Goal: Task Accomplishment & Management: Complete application form

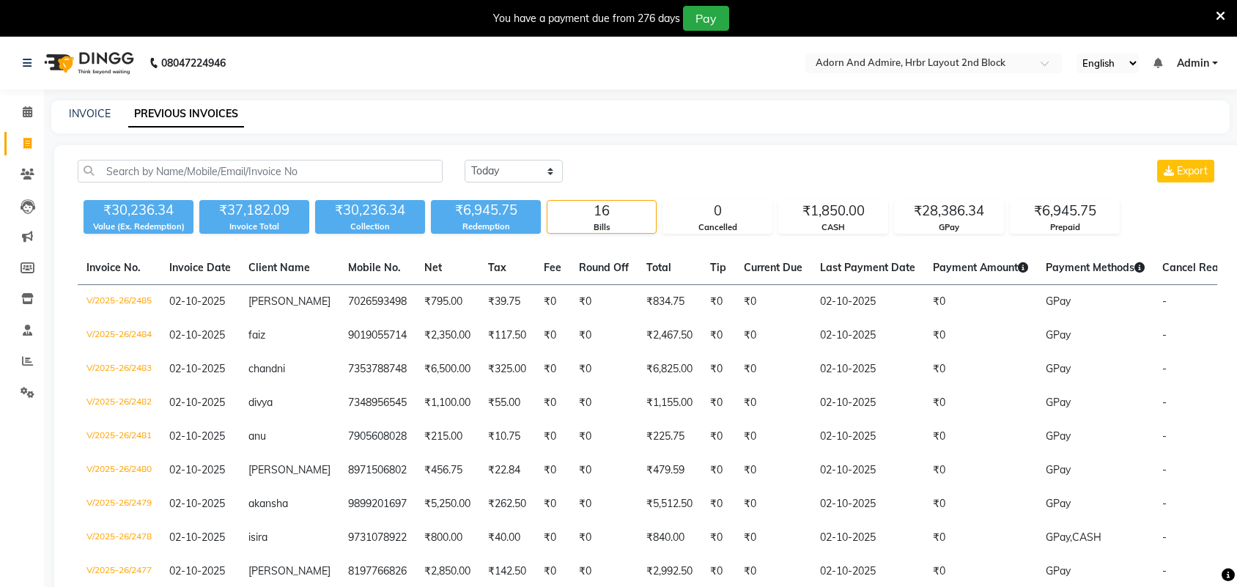
select select "[DATE]"
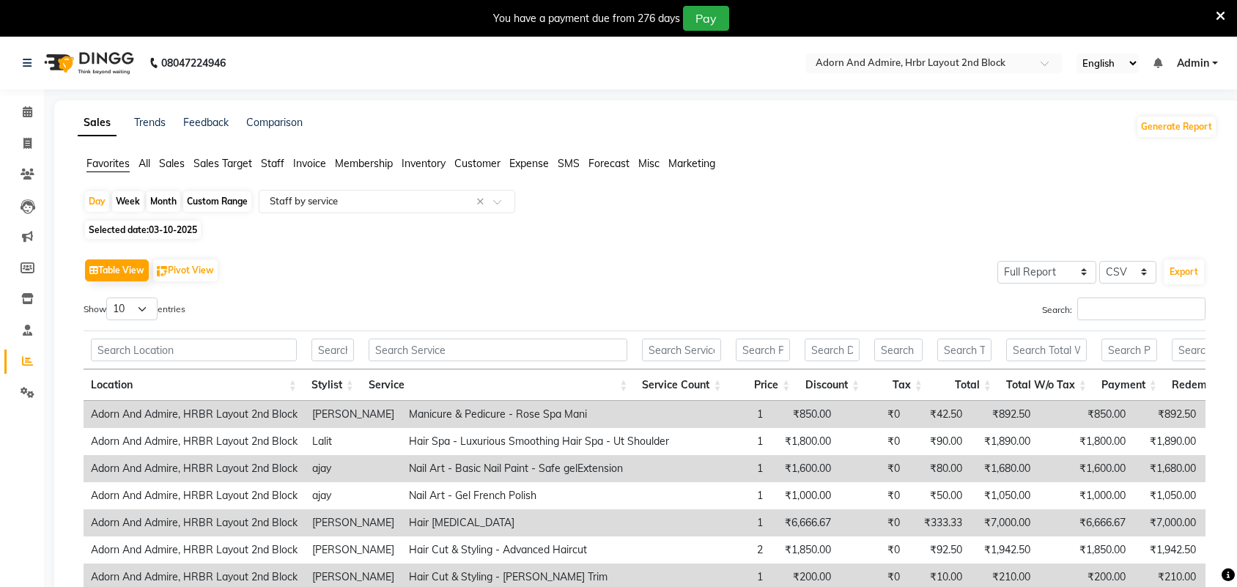
select select "full_report"
select select "csv"
click at [24, 140] on icon at bounding box center [27, 143] width 8 height 11
select select "service"
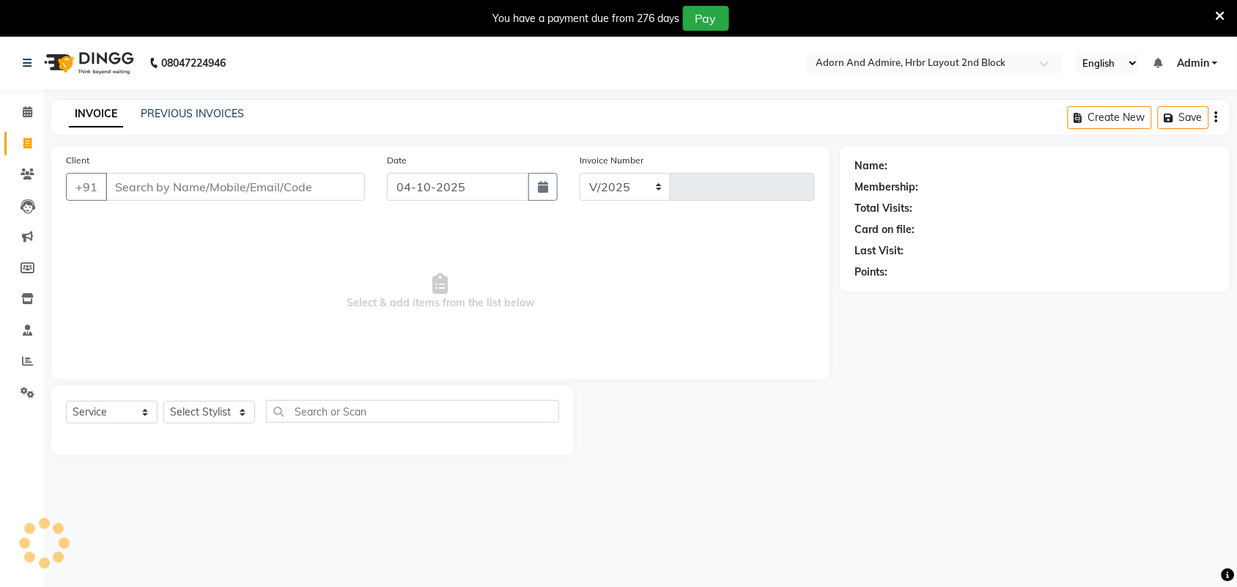
select select "7203"
type input "2507"
click at [191, 107] on link "PREVIOUS INVOICES" at bounding box center [192, 113] width 103 height 13
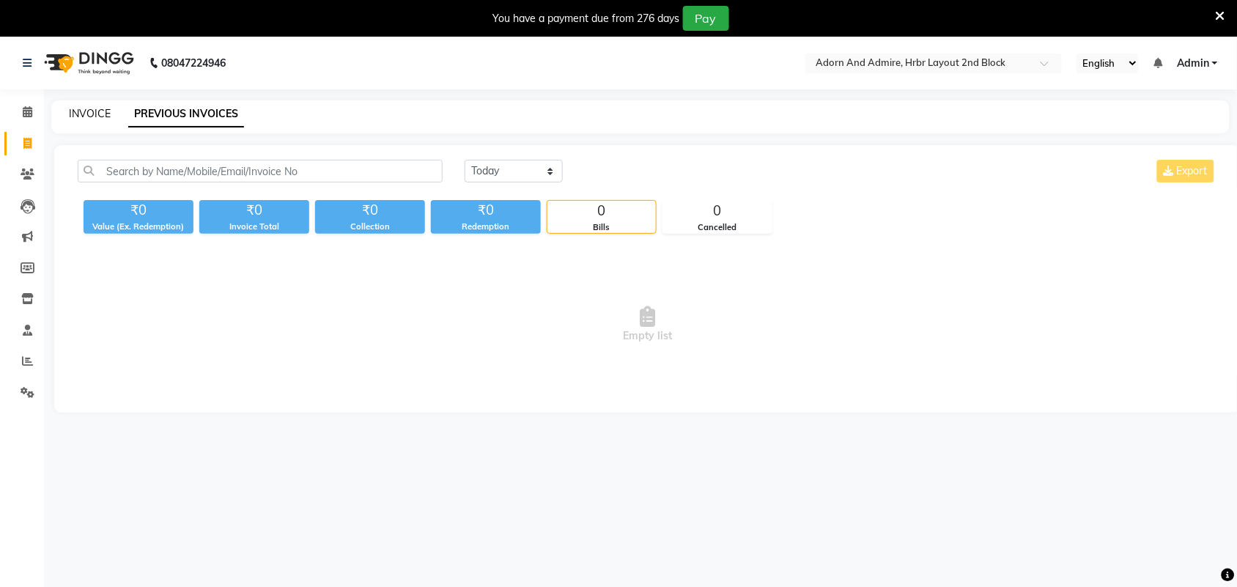
click at [83, 108] on link "INVOICE" at bounding box center [90, 113] width 42 height 13
select select "7203"
select select "service"
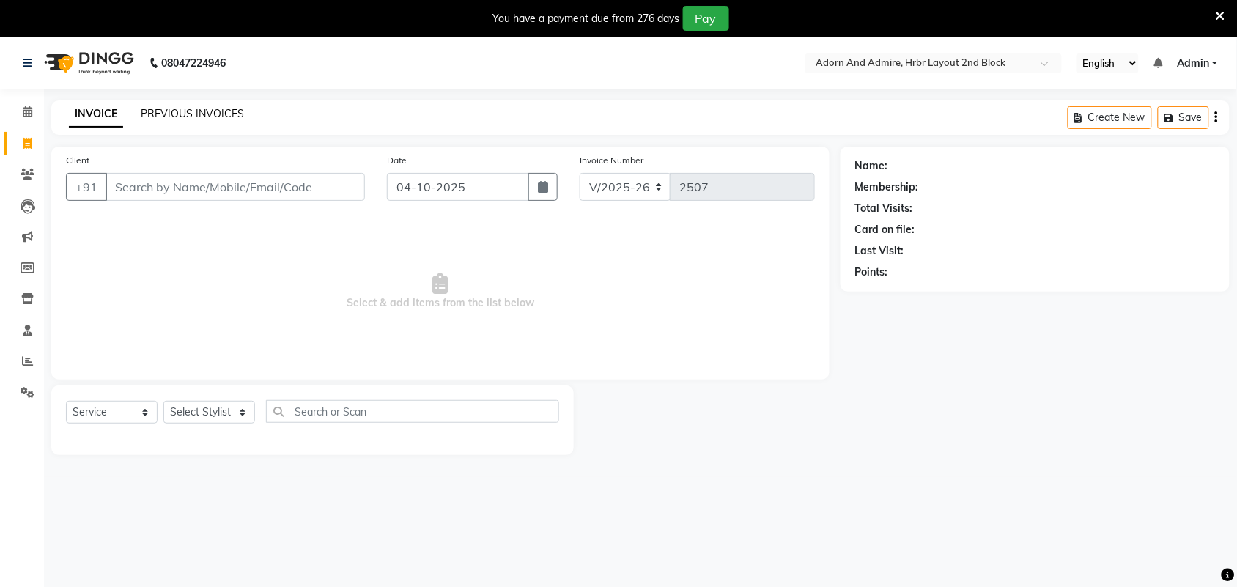
click at [177, 117] on link "PREVIOUS INVOICES" at bounding box center [192, 113] width 103 height 13
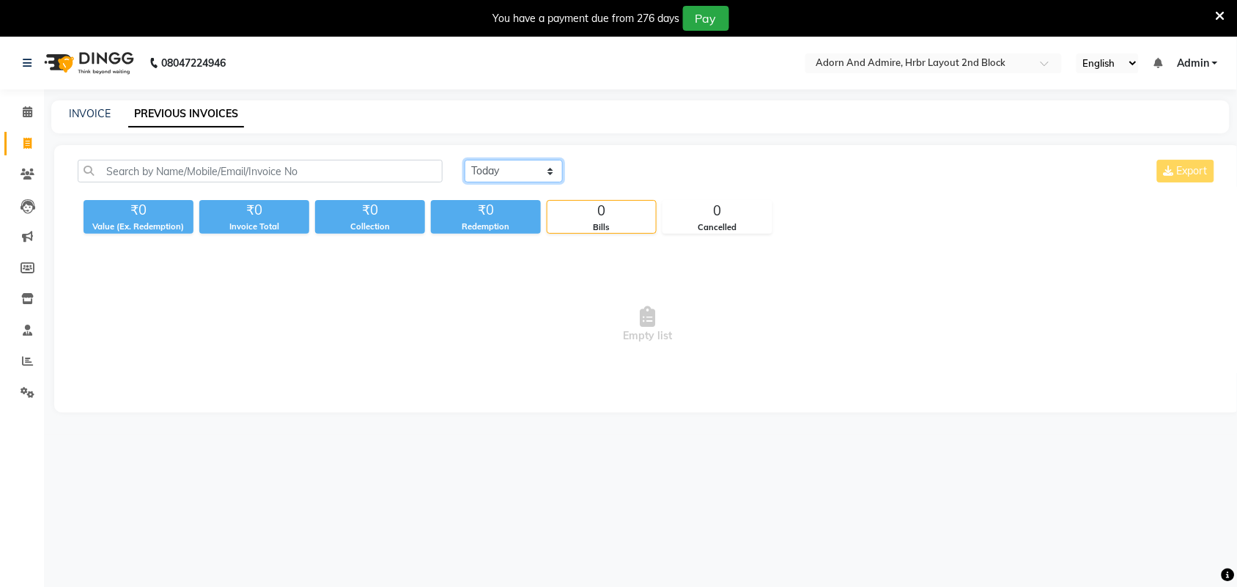
click at [548, 173] on select "Today Yesterday Custom Range" at bounding box center [514, 171] width 98 height 23
select select "yesterday"
click at [465, 160] on select "Today Yesterday Custom Range" at bounding box center [514, 171] width 98 height 23
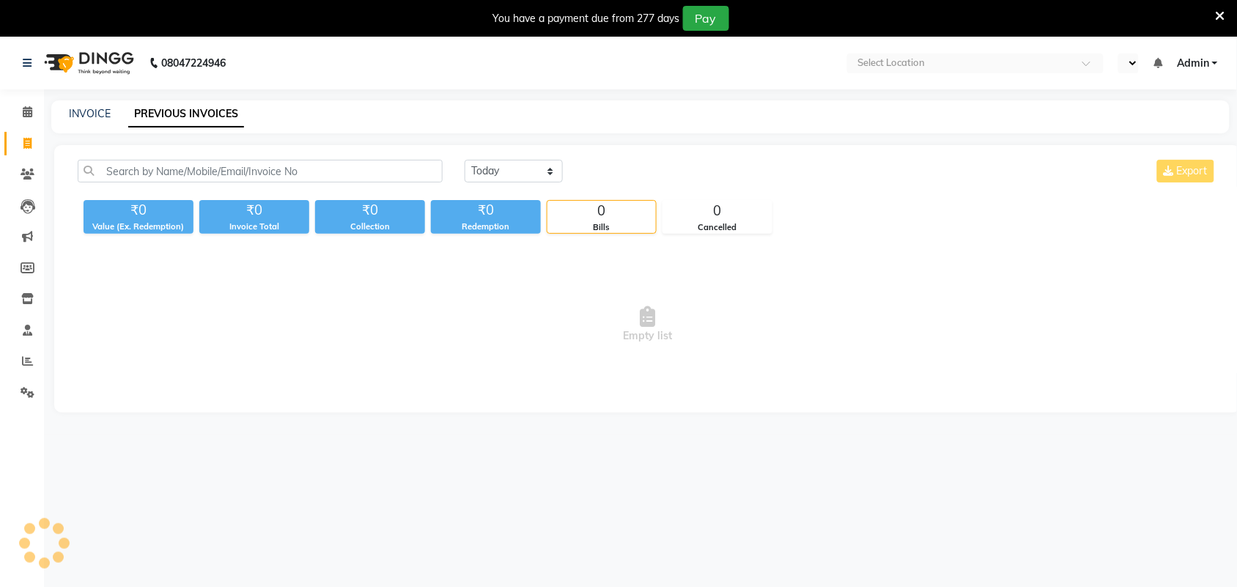
select select "en"
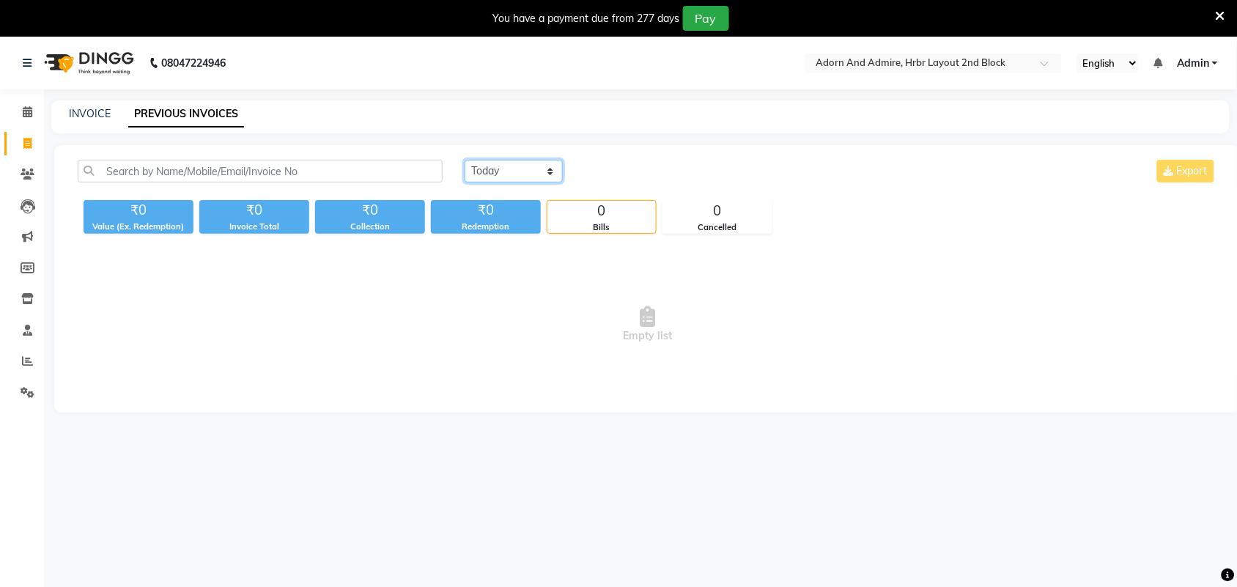
click at [553, 171] on select "[DATE] [DATE] Custom Range" at bounding box center [514, 171] width 98 height 23
select select "[DATE]"
click at [465, 160] on select "[DATE] [DATE] Custom Range" at bounding box center [514, 171] width 98 height 23
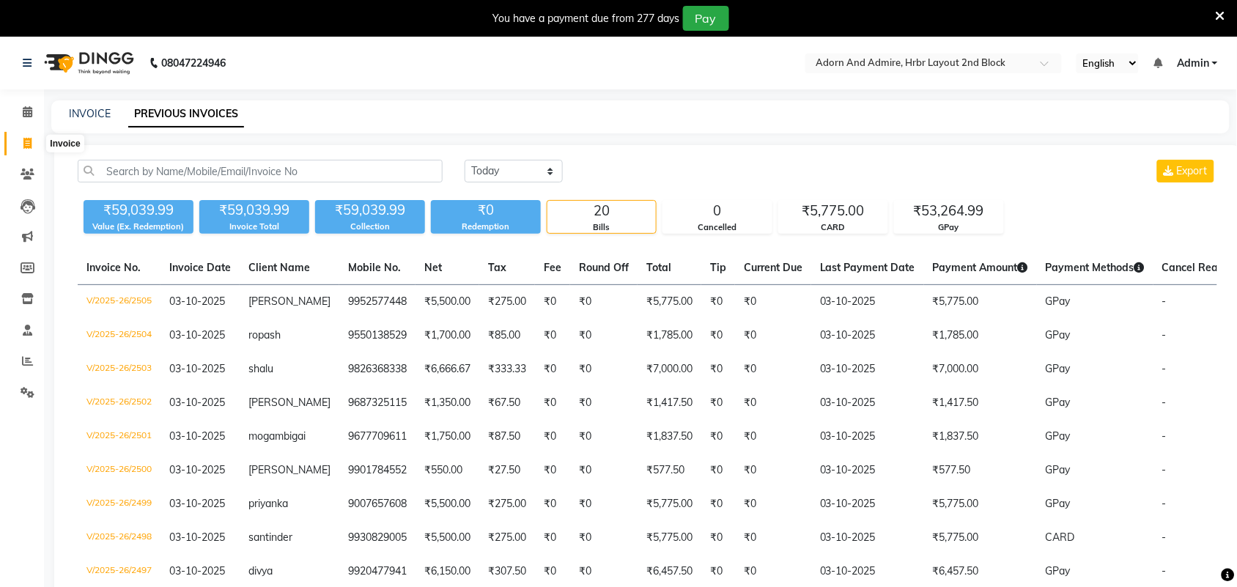
click at [30, 147] on icon at bounding box center [27, 143] width 8 height 11
select select "service"
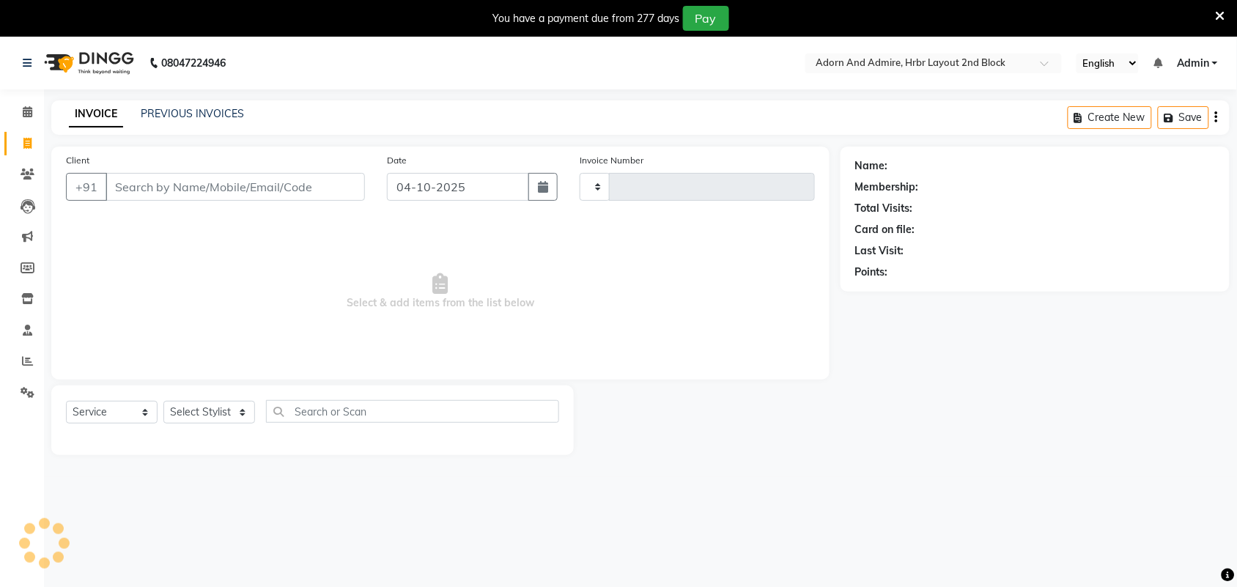
scroll to position [37, 0]
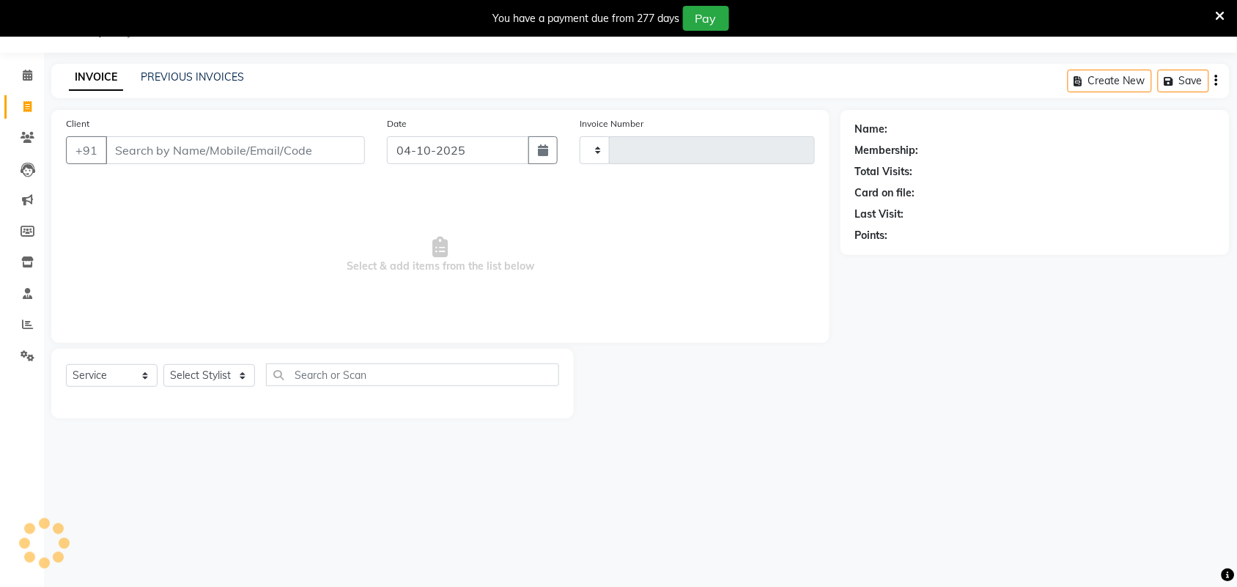
type input "2506"
select select "7203"
click at [187, 79] on link "PREVIOUS INVOICES" at bounding box center [192, 76] width 103 height 13
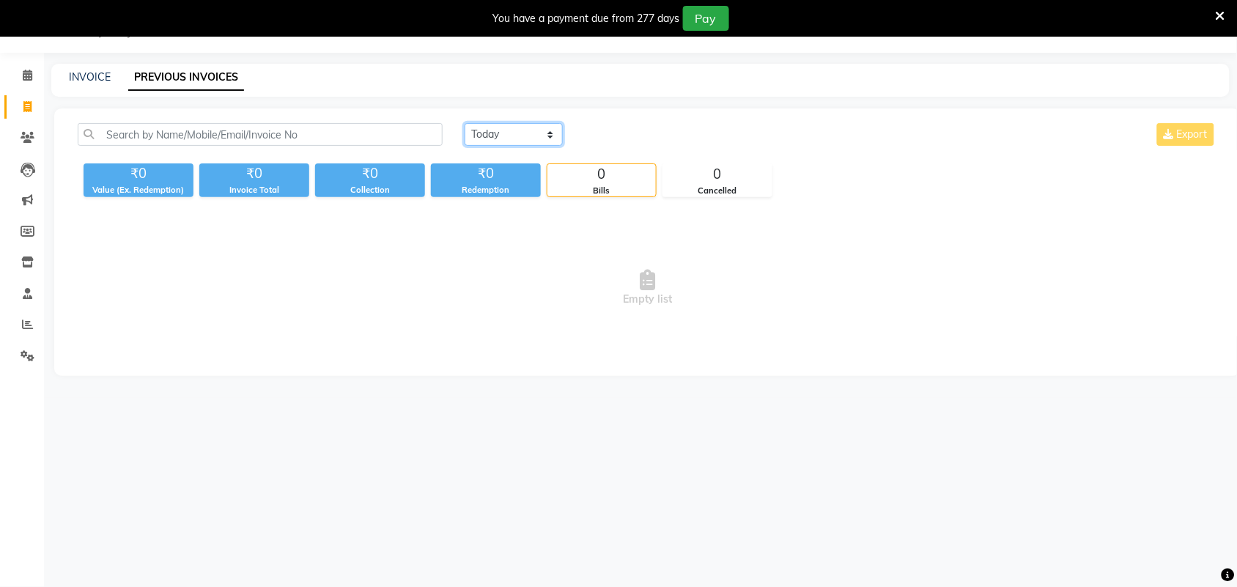
click at [544, 138] on select "Today Yesterday Custom Range" at bounding box center [514, 134] width 98 height 23
select select "yesterday"
click at [465, 123] on select "Today Yesterday Custom Range" at bounding box center [514, 134] width 98 height 23
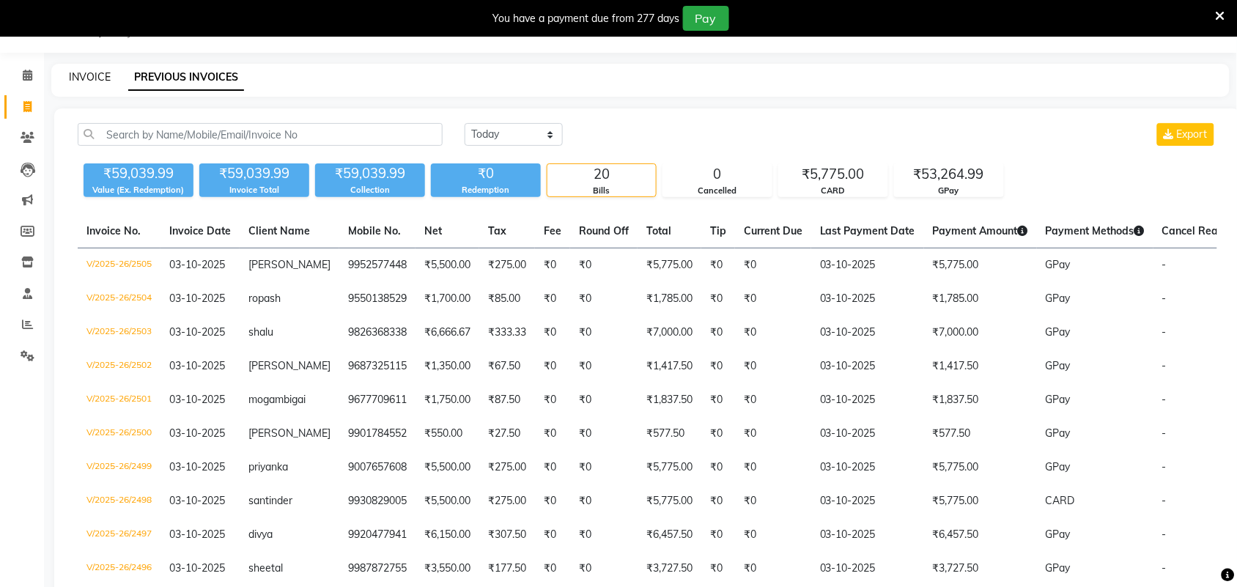
click at [72, 81] on link "INVOICE" at bounding box center [90, 76] width 42 height 13
select select "service"
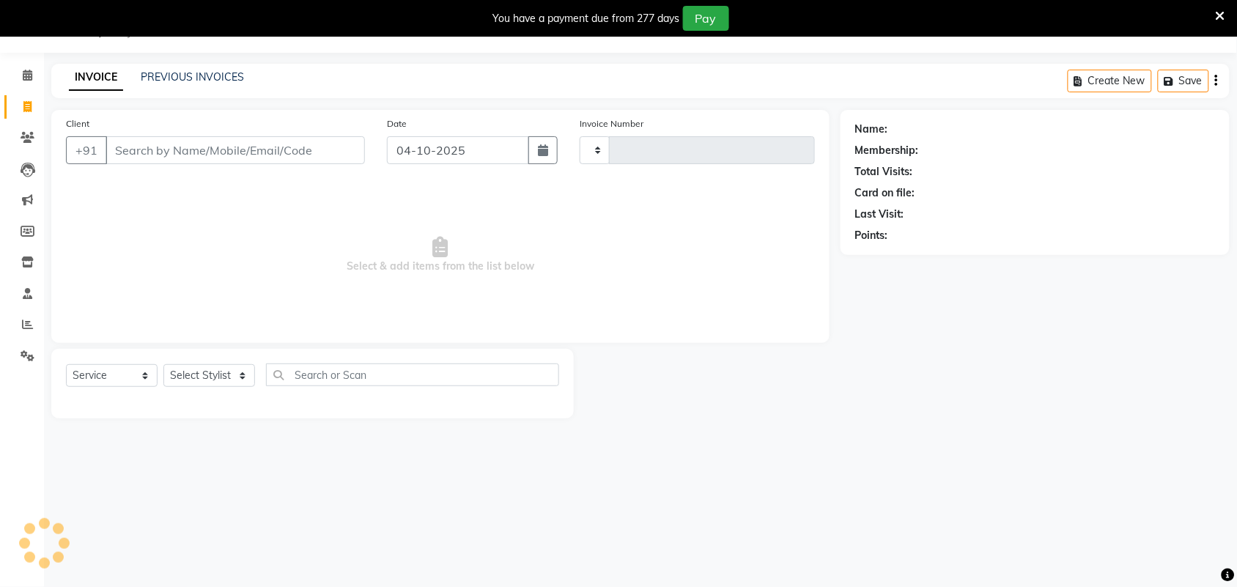
type input "2506"
select select "7203"
click at [547, 156] on icon "button" at bounding box center [543, 150] width 10 height 12
select select "10"
select select "2025"
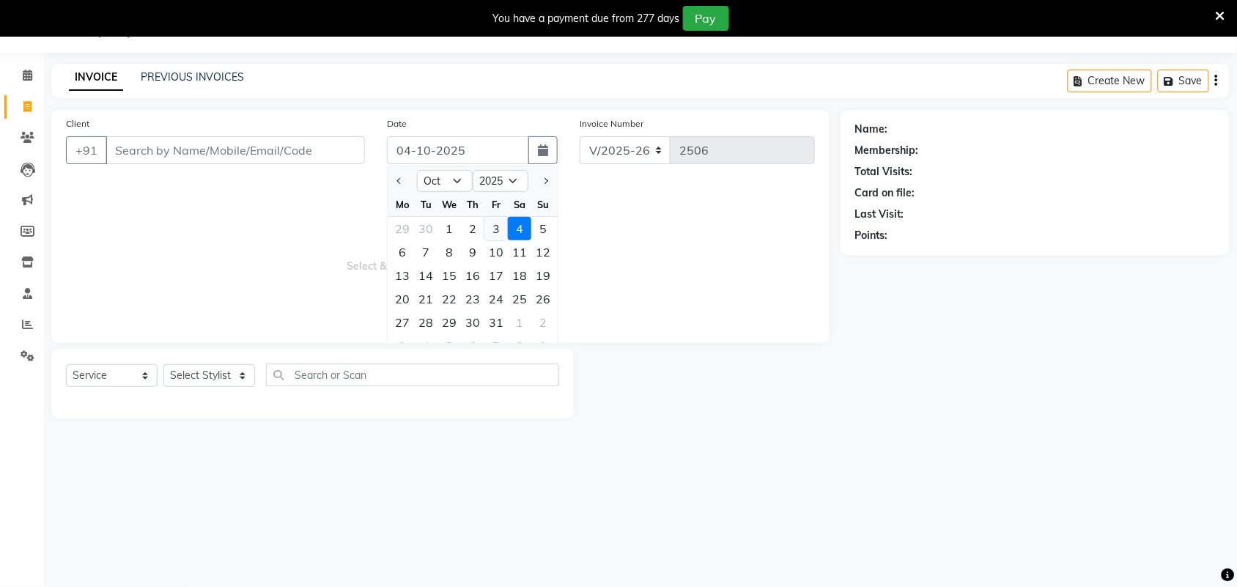
click at [500, 226] on div "3" at bounding box center [495, 228] width 23 height 23
type input "03-10-2025"
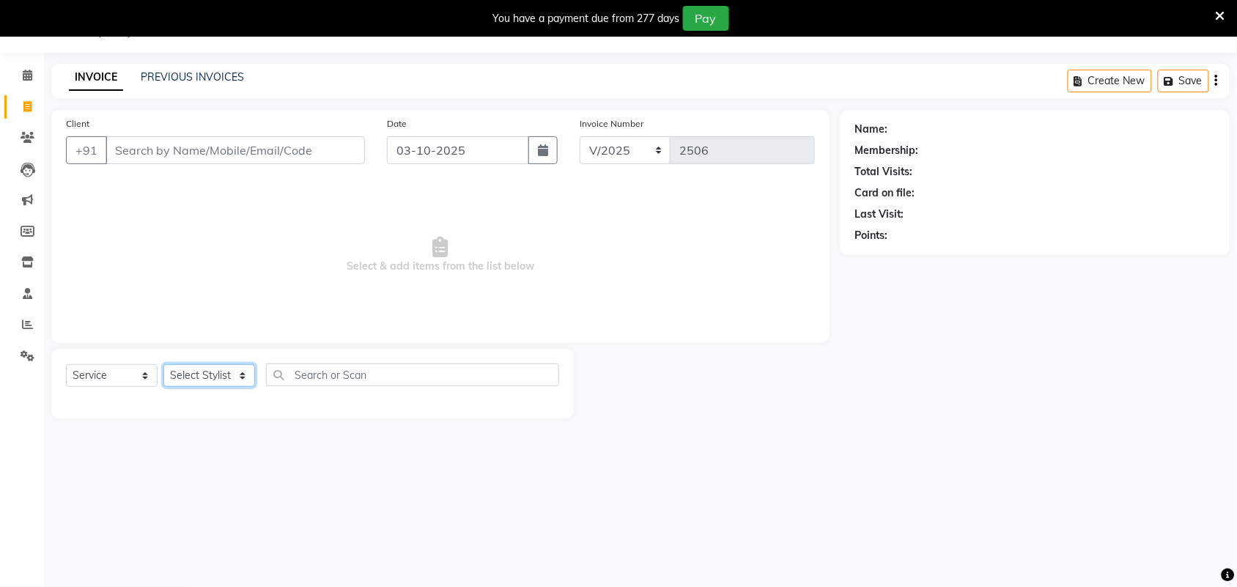
drag, startPoint x: 233, startPoint y: 377, endPoint x: 235, endPoint y: 365, distance: 12.5
click at [233, 377] on select "Select Stylist Adarsh ajay ALEXX anusiya Jos Lalit lavanya Lucy rita saroj Suni…" at bounding box center [209, 375] width 92 height 23
select select "91499"
click at [163, 364] on select "Select Stylist Adarsh ajay ALEXX anusiya Jos Lalit lavanya Lucy rita saroj Suni…" at bounding box center [209, 375] width 92 height 23
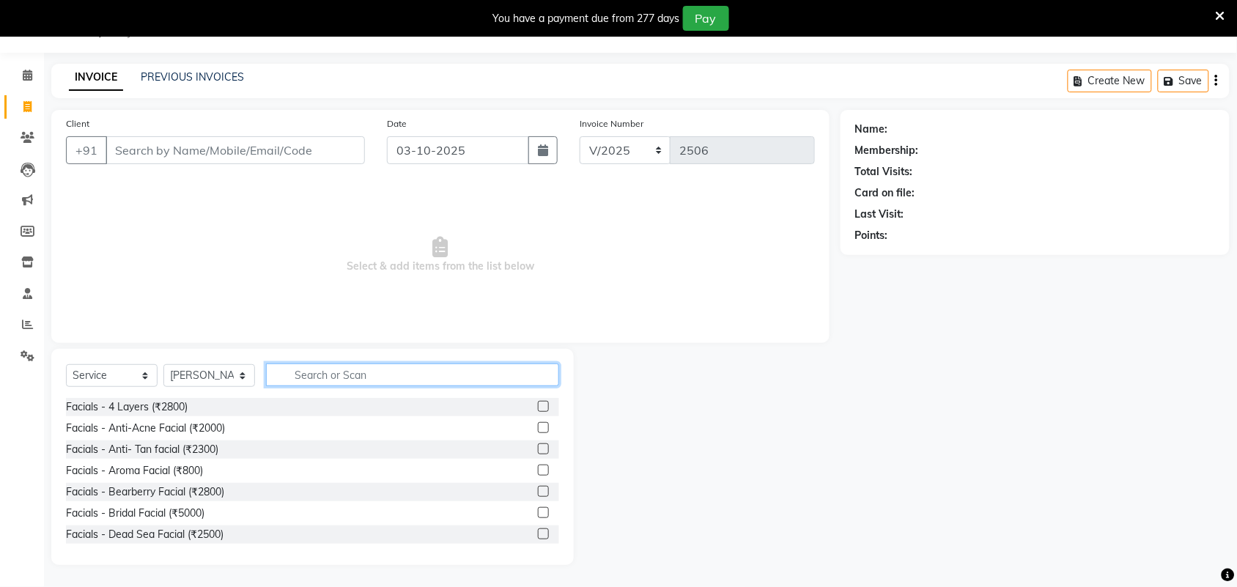
click at [342, 376] on input "text" at bounding box center [412, 375] width 293 height 23
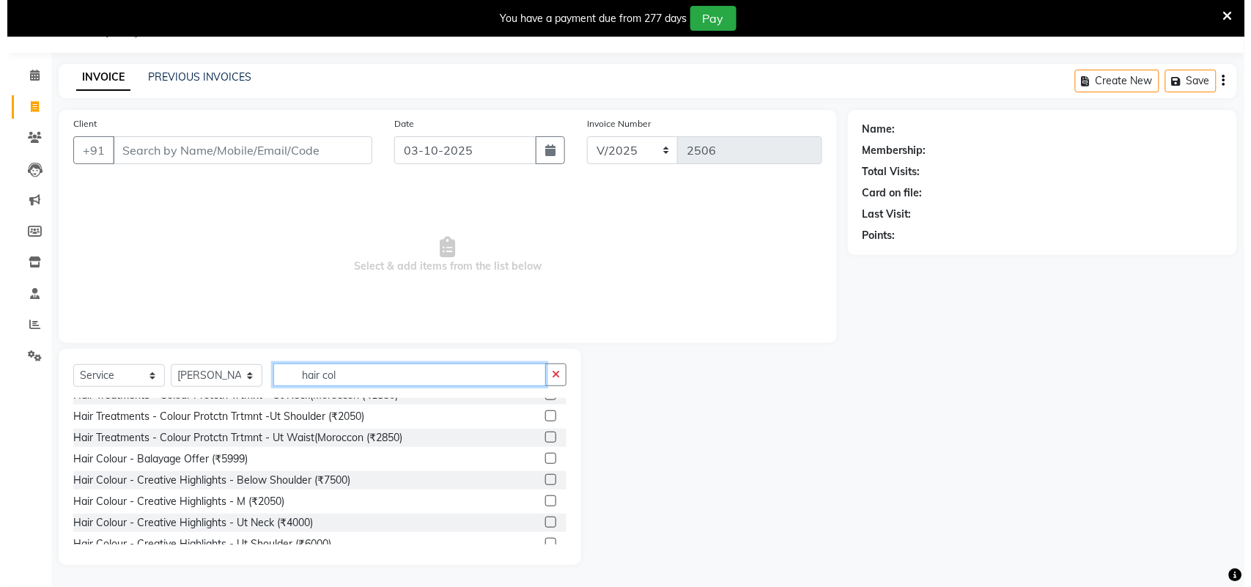
scroll to position [183, 0]
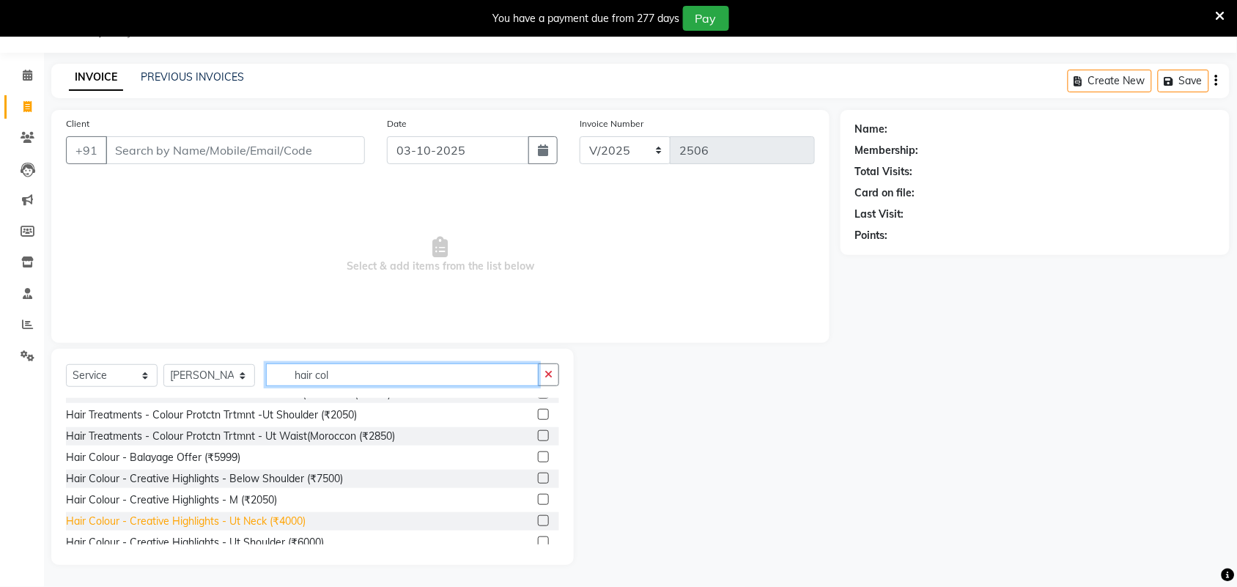
type input "hair col"
click at [303, 517] on div "Hair Colour - Creative Highlights - Ut Neck (₹4000)" at bounding box center [186, 521] width 240 height 15
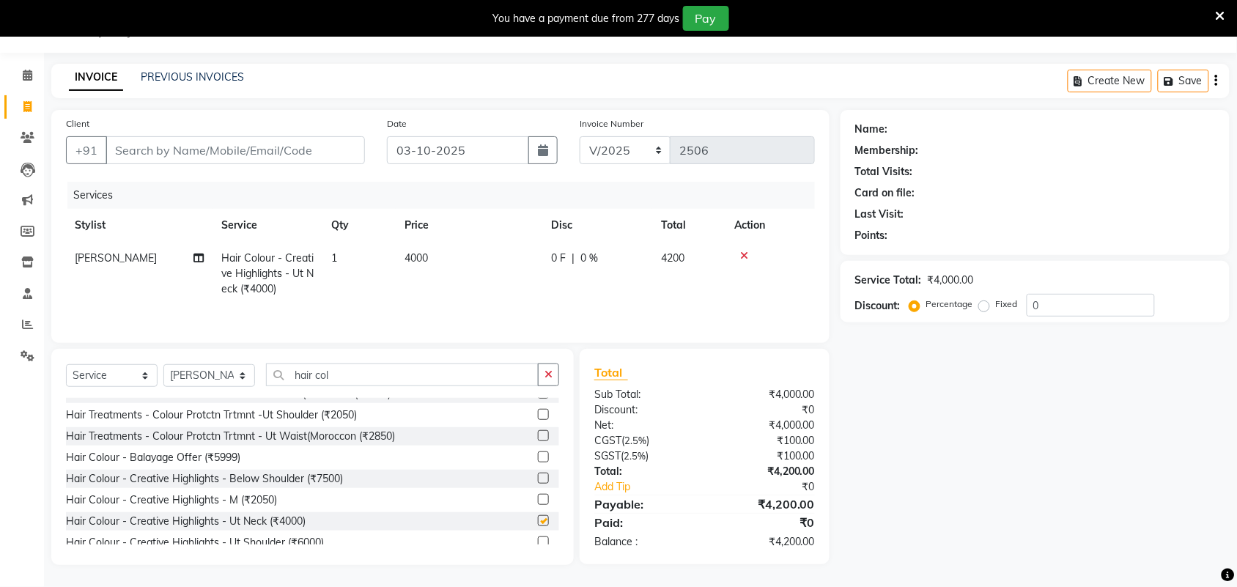
checkbox input "false"
click at [449, 259] on td "4000" at bounding box center [469, 274] width 147 height 64
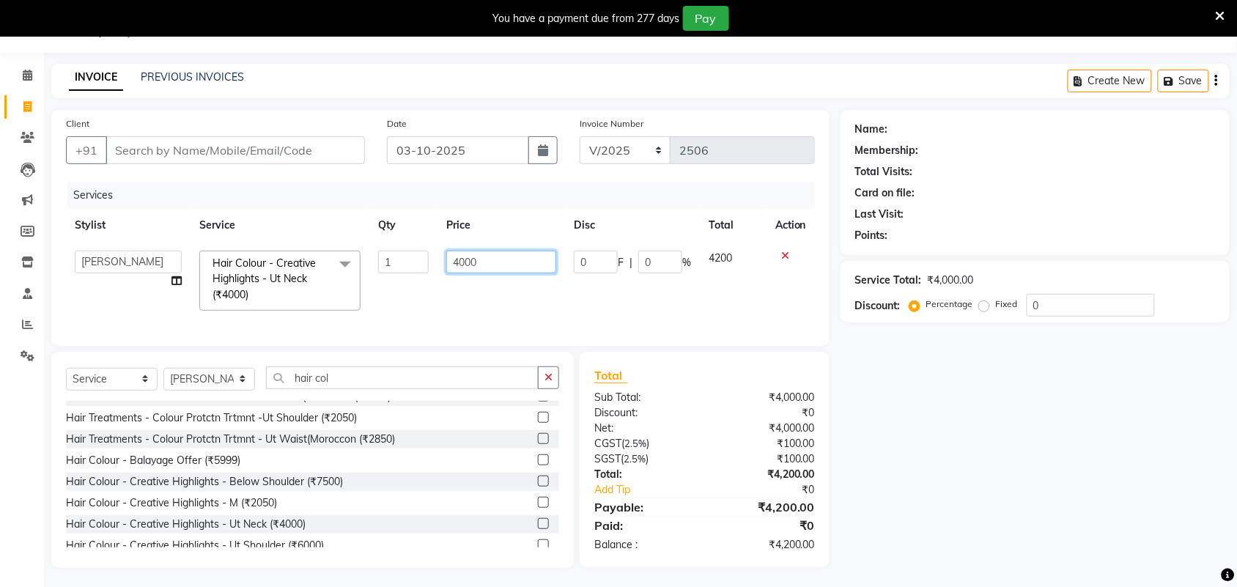
drag, startPoint x: 495, startPoint y: 265, endPoint x: 385, endPoint y: 277, distance: 110.6
click at [385, 276] on tr "Adarsh ajay ALEXX anusiya Jos Lalit lavanya Lucy rita saroj Sunitha Umesh Hair …" at bounding box center [440, 281] width 749 height 78
type input "4500"
drag, startPoint x: 1013, startPoint y: 464, endPoint x: 990, endPoint y: 459, distance: 23.3
click at [1011, 462] on div "Name: Membership: Total Visits: Card on file: Last Visit: Points: Service Total…" at bounding box center [1041, 339] width 400 height 458
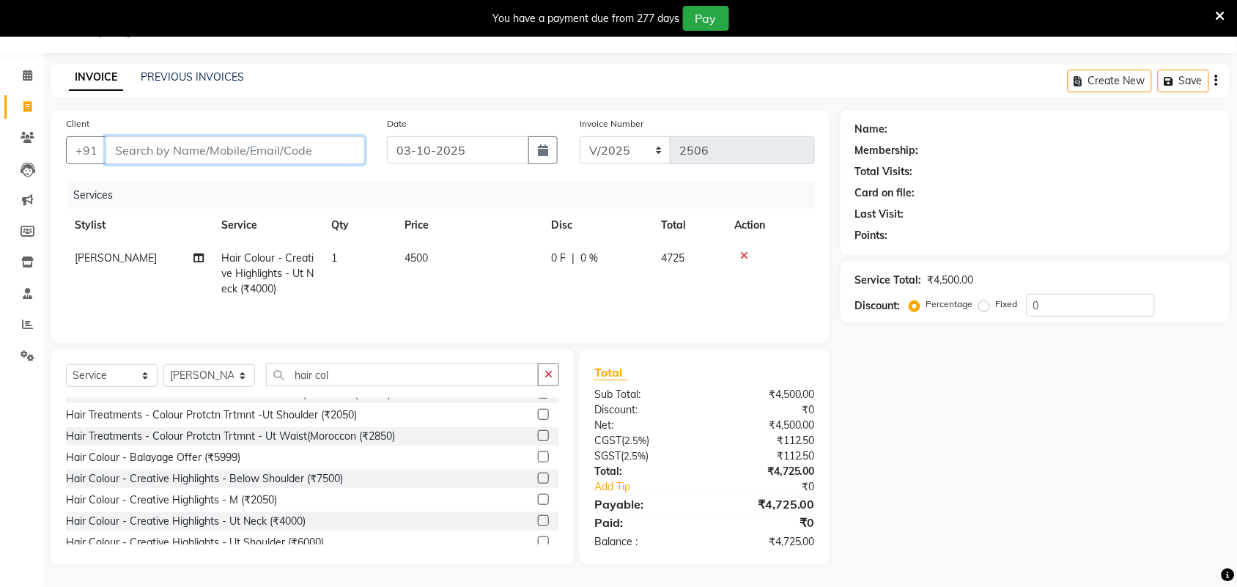
click at [246, 137] on input "Client" at bounding box center [235, 150] width 259 height 28
type input "9916579406"
click at [333, 149] on span "Add Client" at bounding box center [327, 150] width 58 height 15
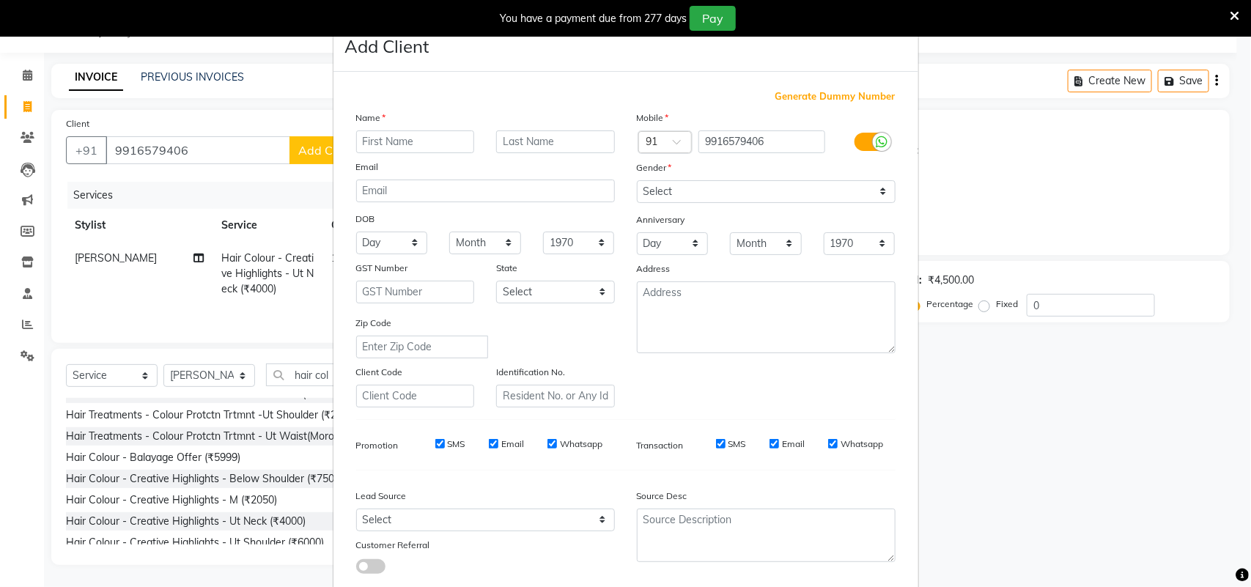
click at [412, 144] on input "text" at bounding box center [415, 141] width 119 height 23
type input "thousif"
click at [801, 193] on select "Select Male Female Other Prefer Not To Say" at bounding box center [766, 191] width 259 height 23
select select "male"
click at [637, 180] on select "Select Male Female Other Prefer Not To Say" at bounding box center [766, 191] width 259 height 23
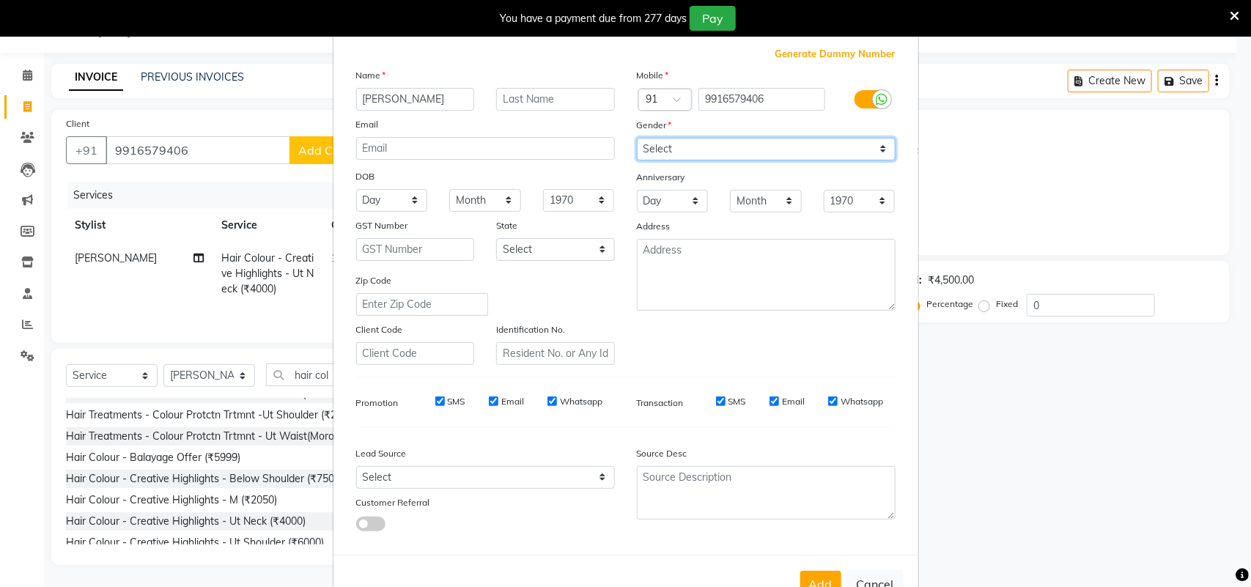
scroll to position [84, 0]
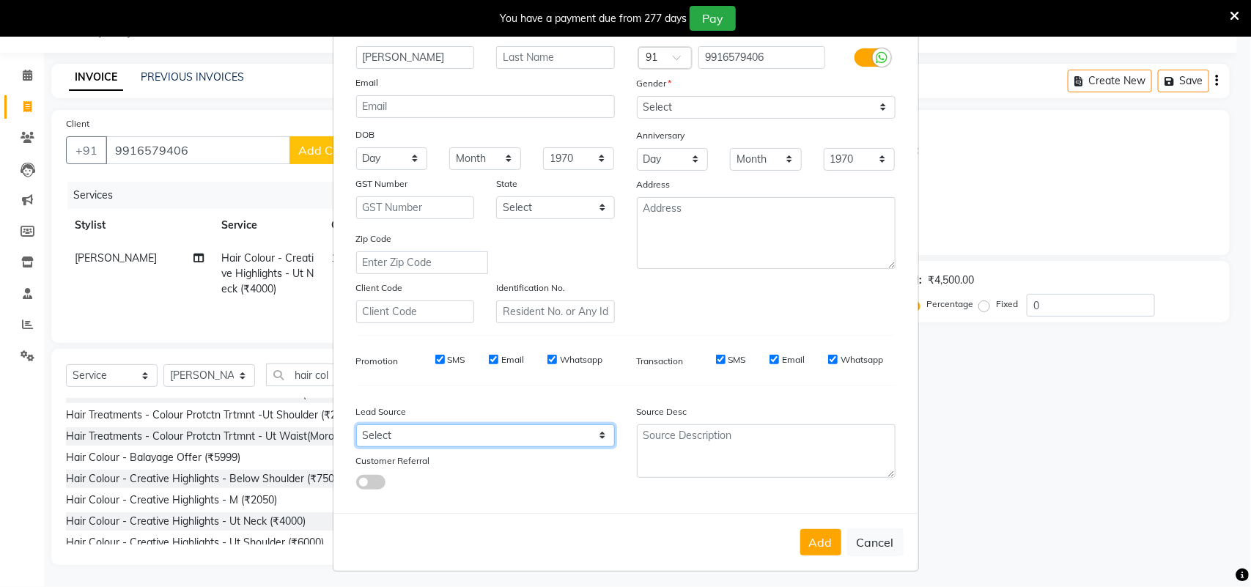
click at [594, 434] on select "Select Walk-in Referral Internet Friend Word of Mouth Advertisement Facebook Ju…" at bounding box center [485, 435] width 259 height 23
select select "49602"
click at [356, 424] on select "Select Walk-in Referral Internet Friend Word of Mouth Advertisement Facebook Ju…" at bounding box center [485, 435] width 259 height 23
click at [800, 532] on button "Add" at bounding box center [820, 542] width 41 height 26
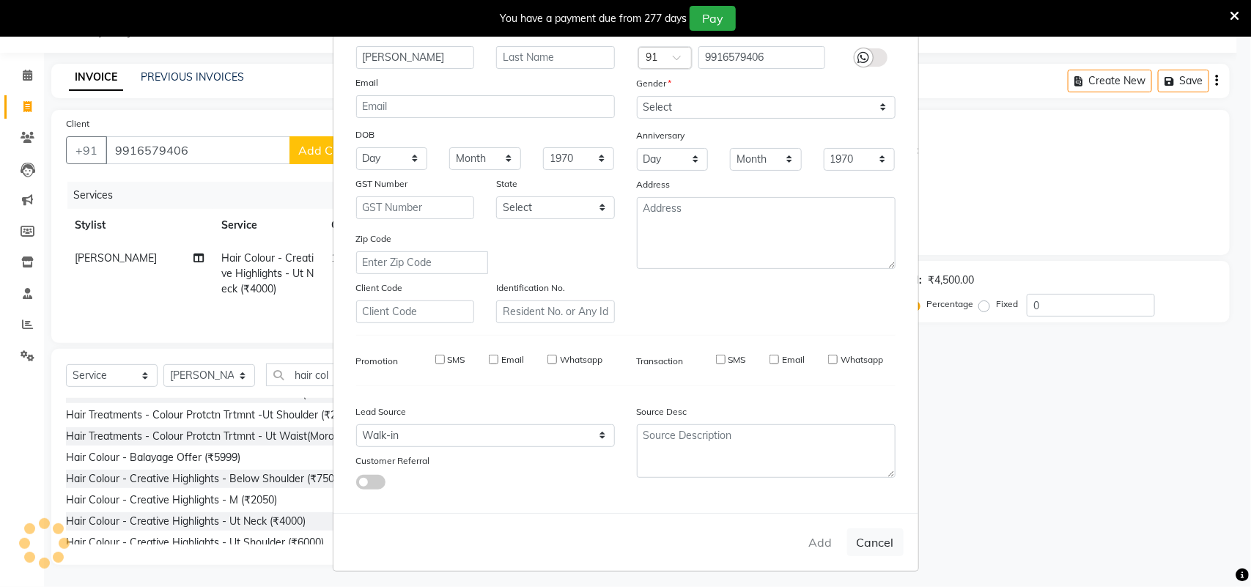
select select
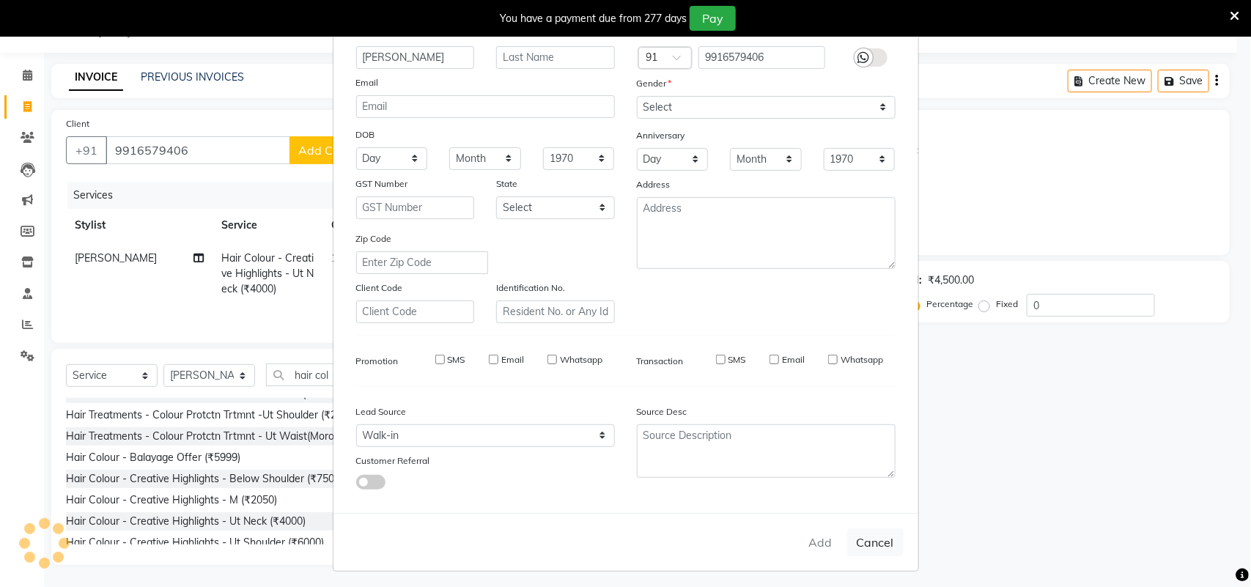
select select
checkbox input "false"
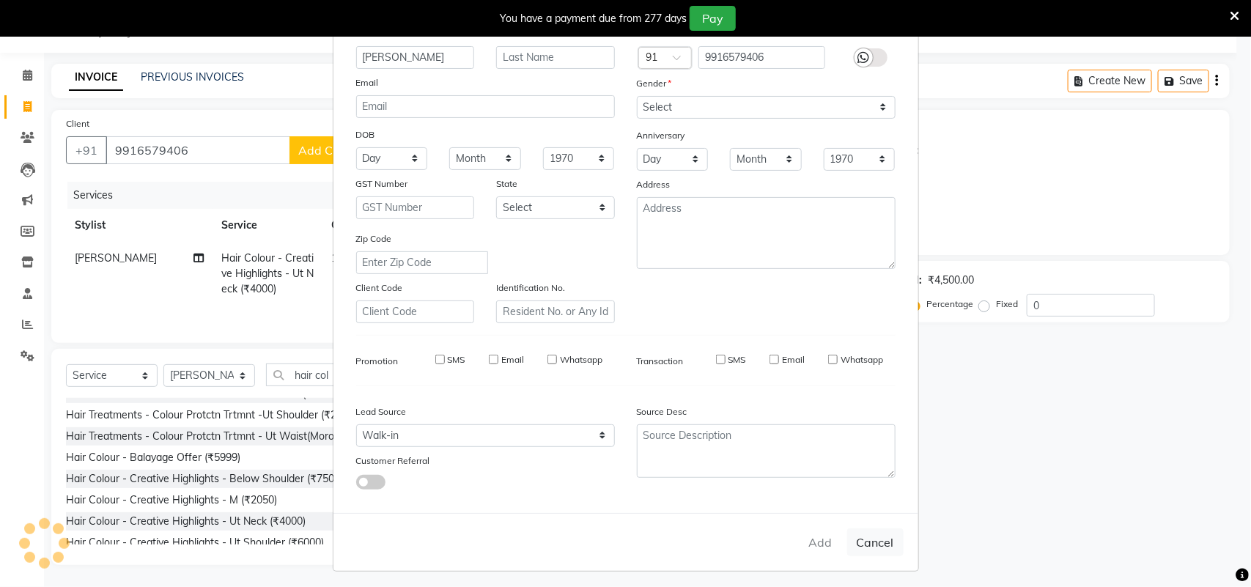
checkbox input "false"
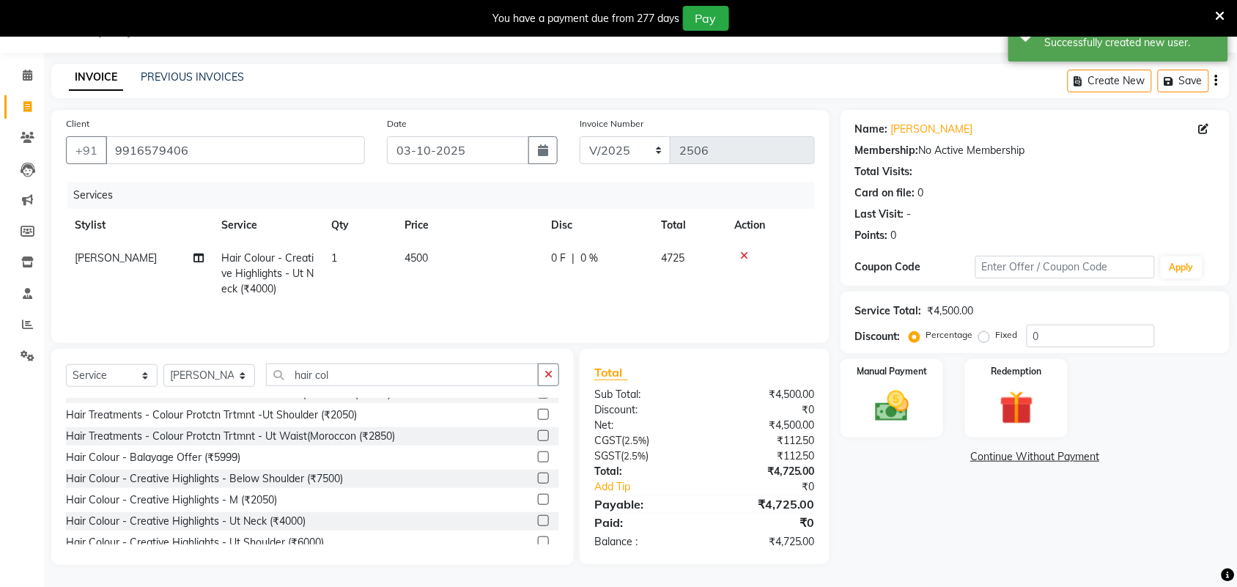
scroll to position [39, 0]
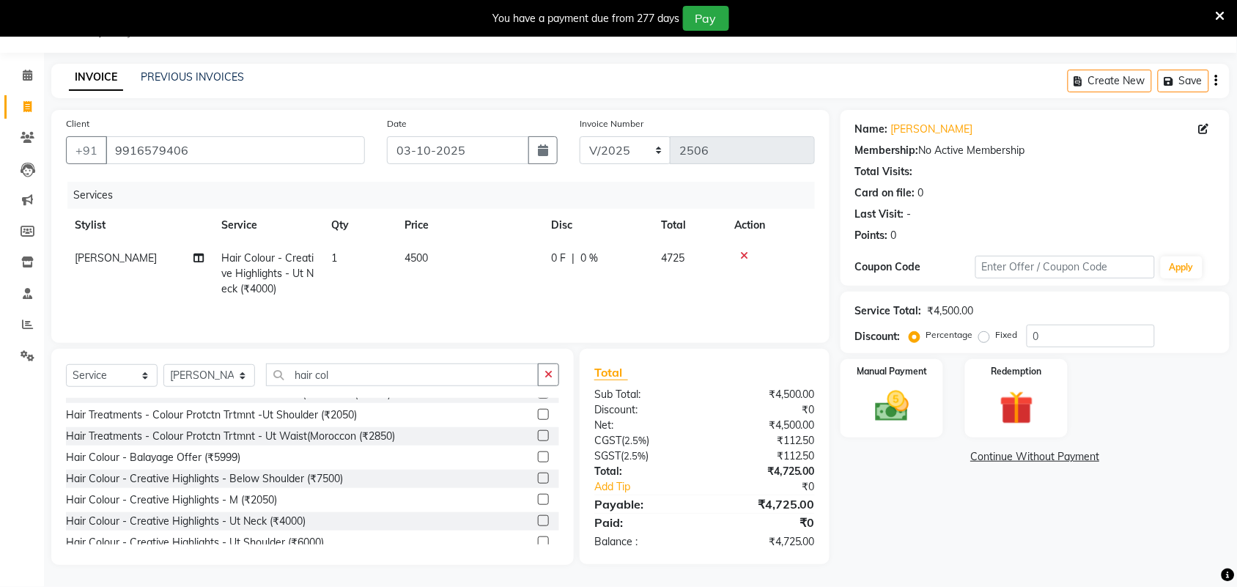
drag, startPoint x: 427, startPoint y: 257, endPoint x: 435, endPoint y: 261, distance: 9.2
click at [427, 257] on span "4500" at bounding box center [416, 257] width 23 height 13
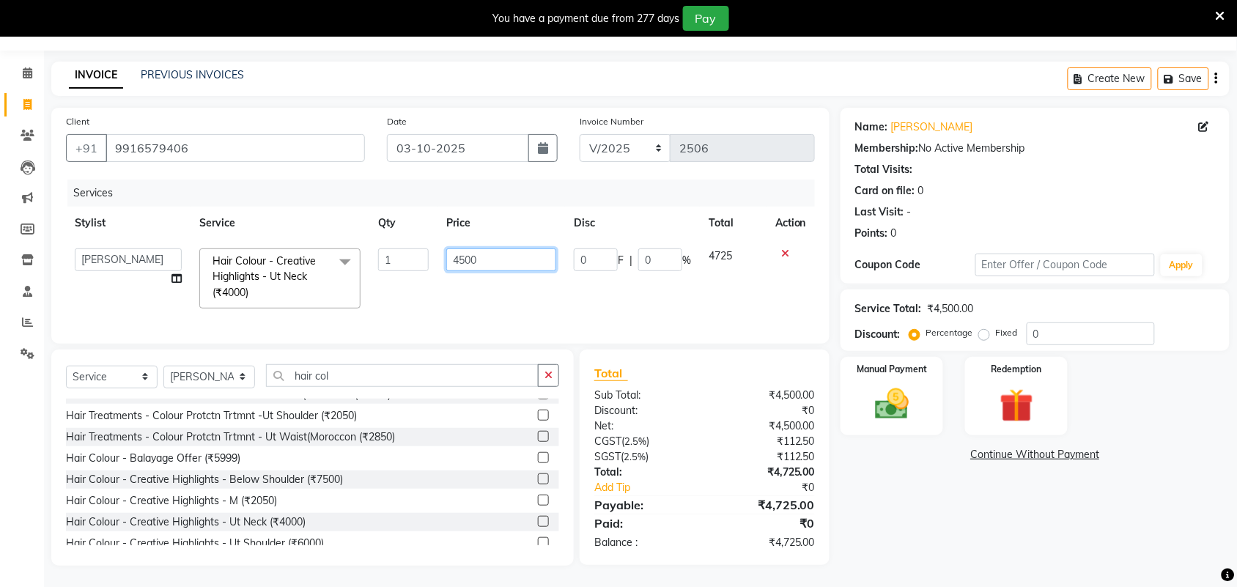
drag, startPoint x: 501, startPoint y: 262, endPoint x: 399, endPoint y: 264, distance: 101.2
click at [399, 264] on tr "Adarsh ajay ALEXX anusiya Jos Lalit lavanya Lucy rita saroj Sunitha Umesh Hair …" at bounding box center [440, 279] width 749 height 78
paste input "285.71"
type input "4285.71"
click at [925, 521] on div "Name: Thousif Membership: No Active Membership Total Visits: Card on file: 0 La…" at bounding box center [1041, 337] width 400 height 458
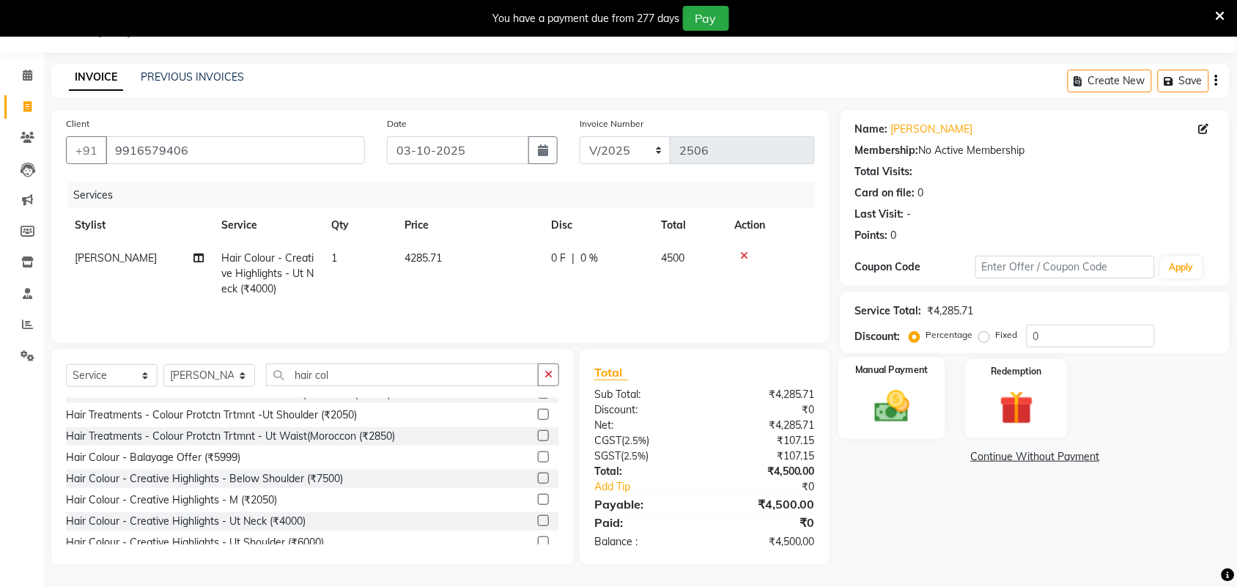
click at [906, 405] on img at bounding box center [891, 406] width 57 height 40
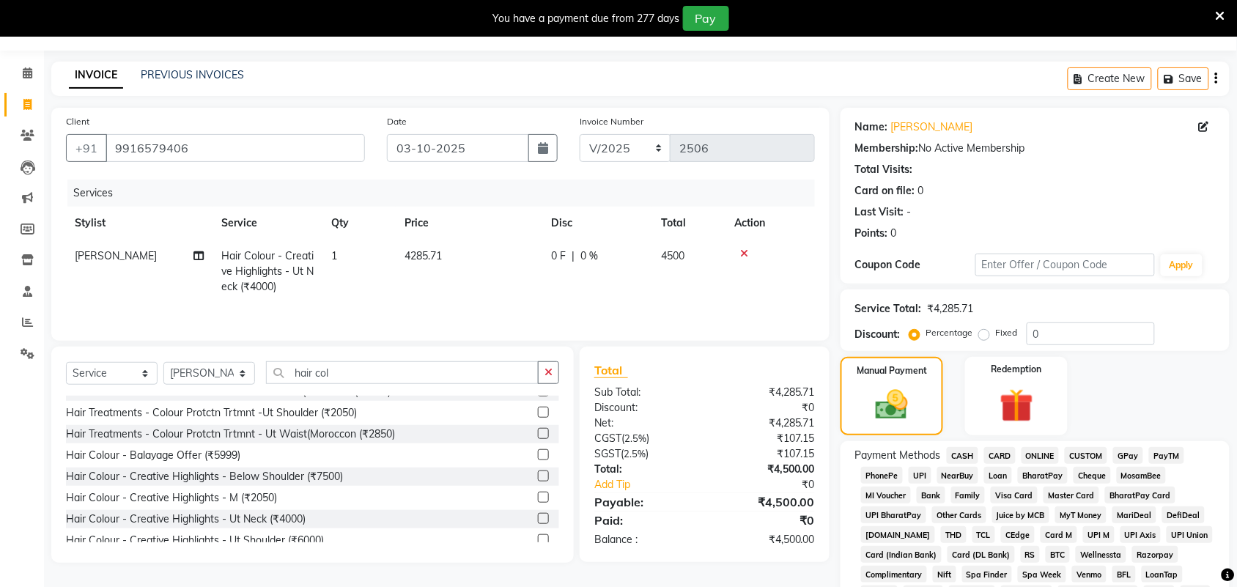
click at [1126, 452] on span "GPay" at bounding box center [1128, 455] width 30 height 17
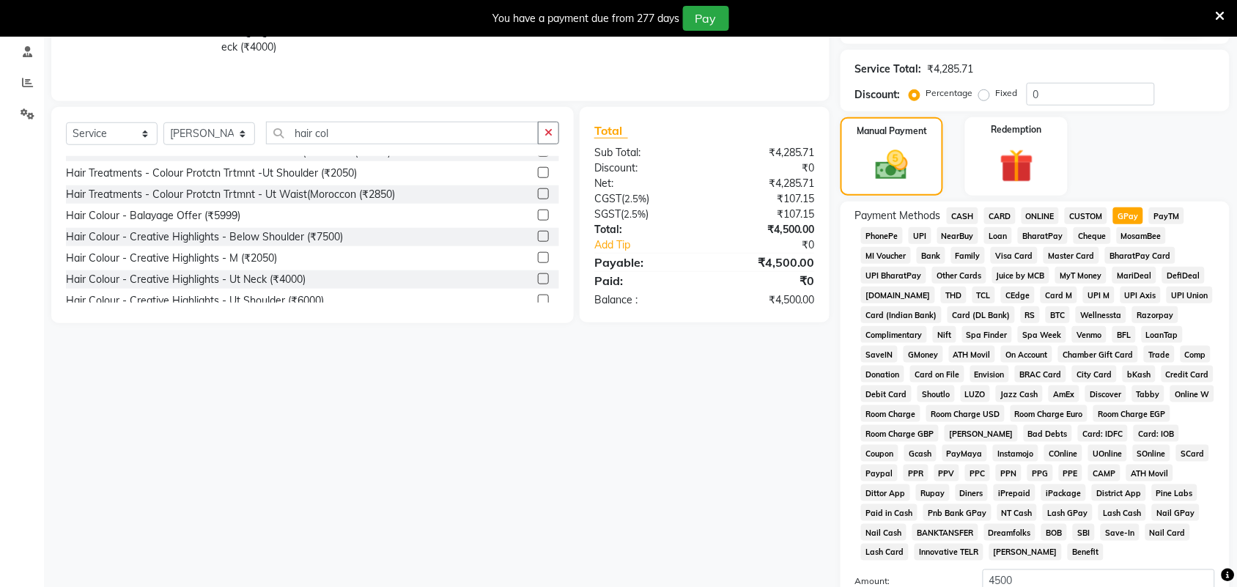
scroll to position [445, 0]
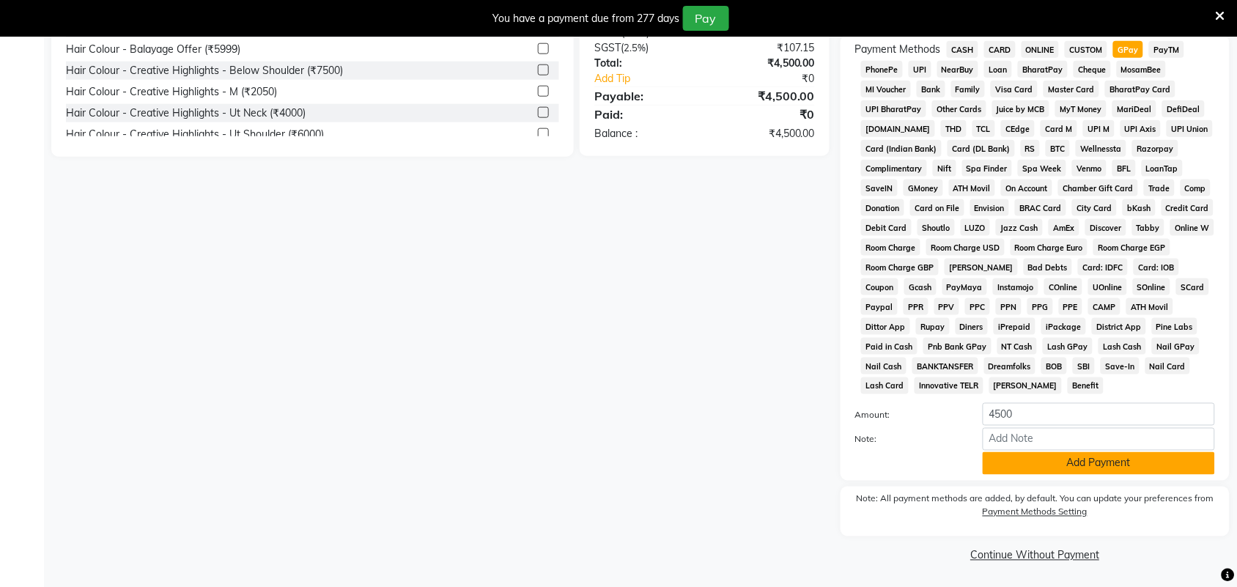
click at [1099, 466] on button "Add Payment" at bounding box center [1099, 463] width 232 height 23
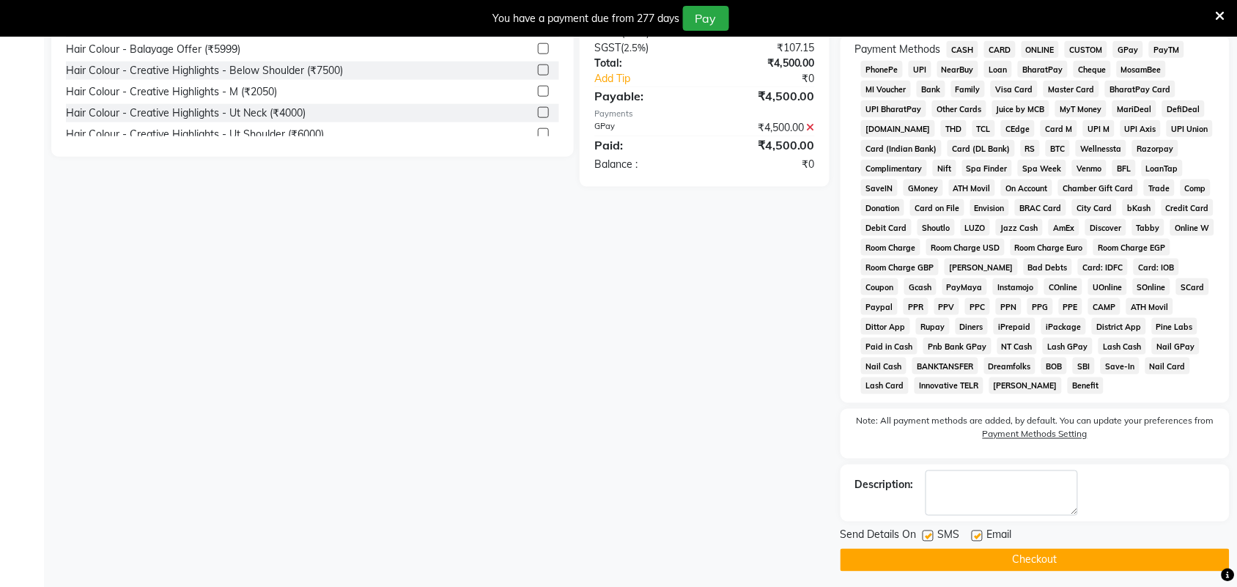
drag, startPoint x: 1074, startPoint y: 561, endPoint x: 1091, endPoint y: 565, distance: 16.7
click at [1076, 561] on button "Checkout" at bounding box center [1035, 560] width 389 height 23
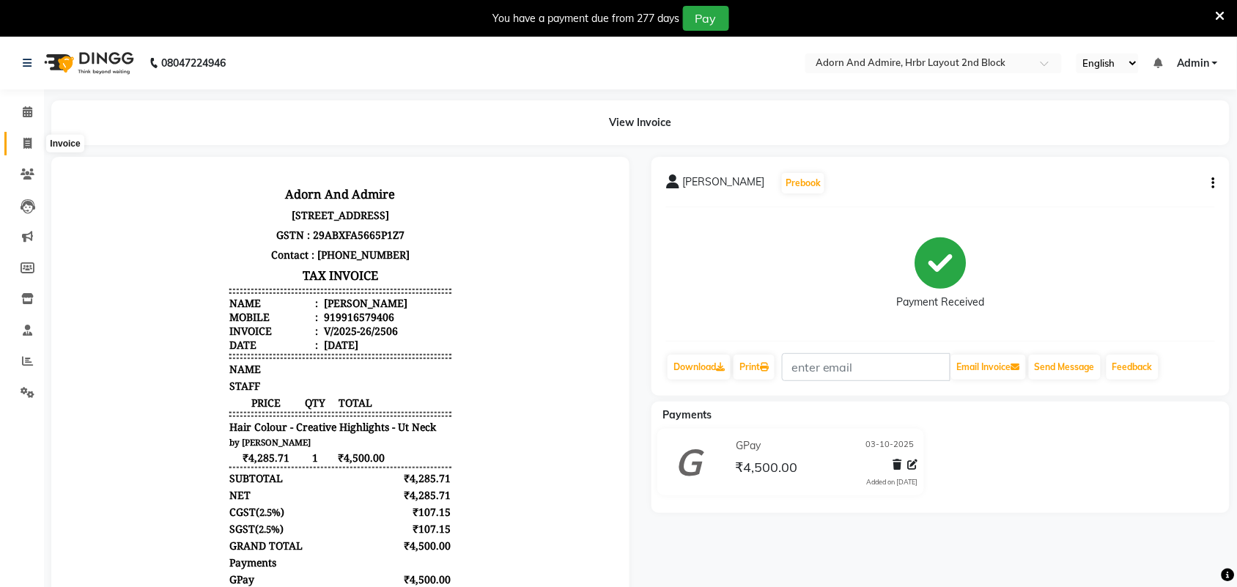
drag, startPoint x: 21, startPoint y: 143, endPoint x: 46, endPoint y: 150, distance: 26.7
click at [23, 144] on span at bounding box center [28, 144] width 26 height 17
select select "service"
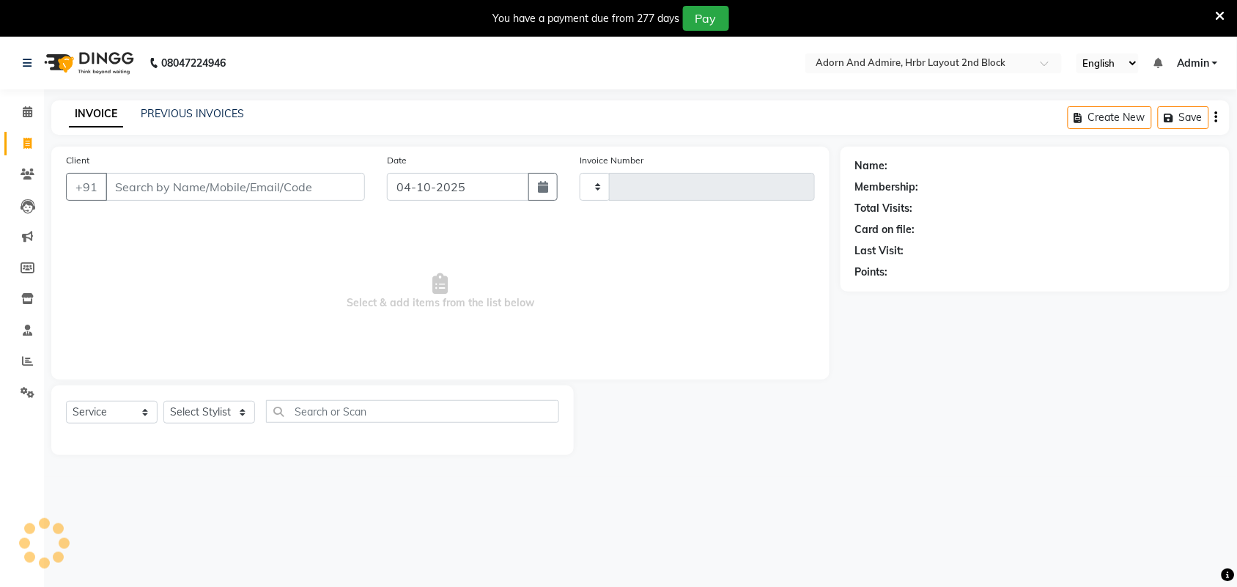
scroll to position [37, 0]
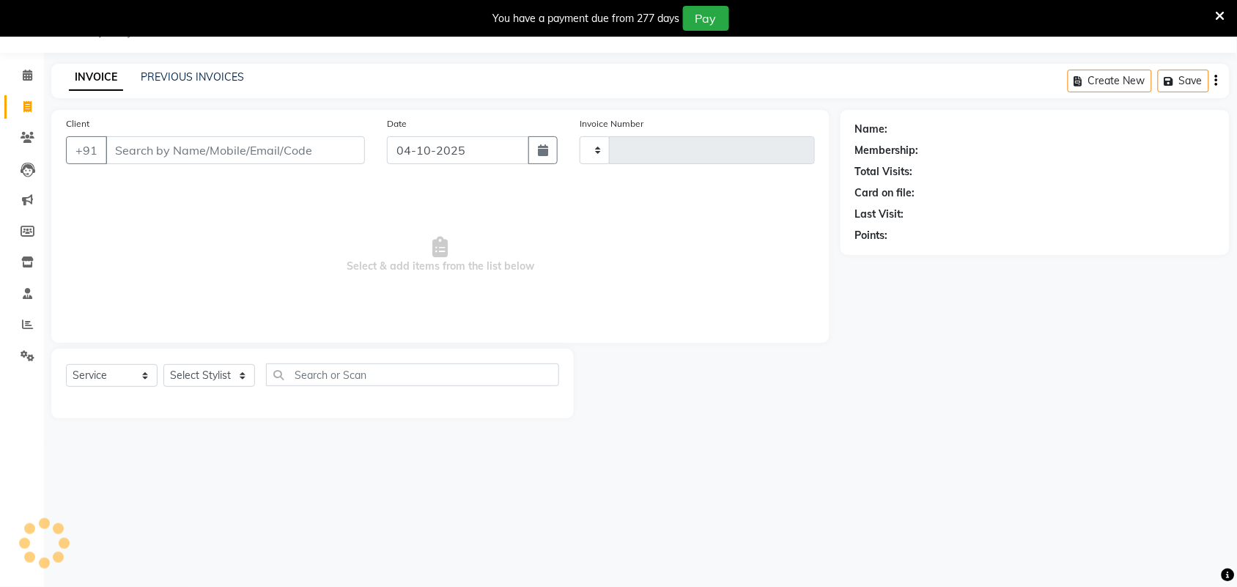
type input "2507"
select select "7203"
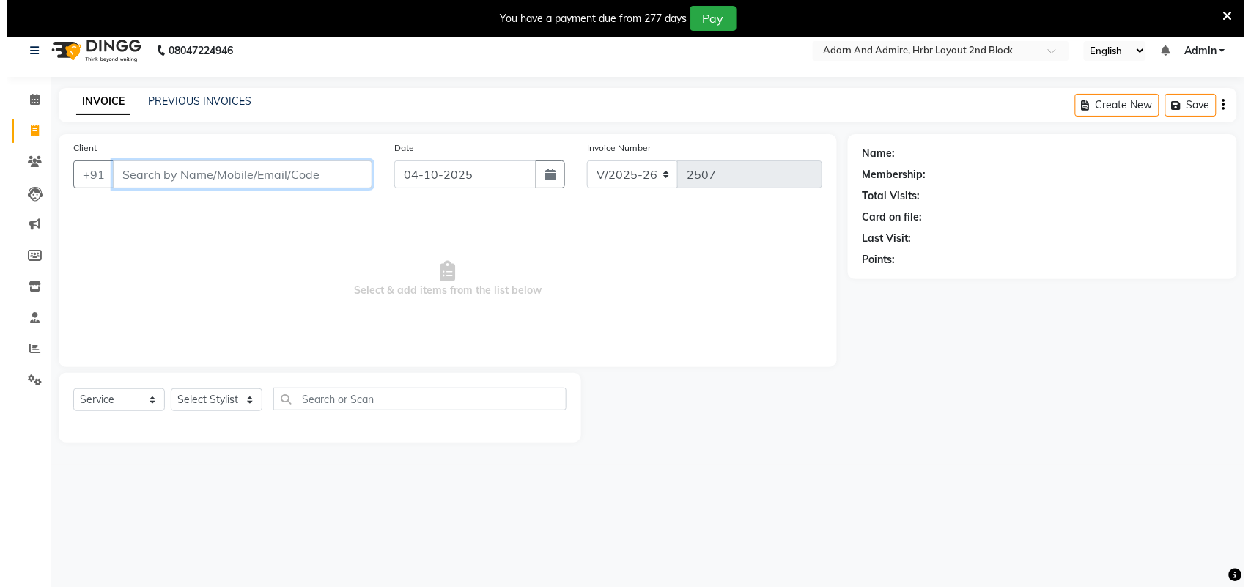
scroll to position [0, 0]
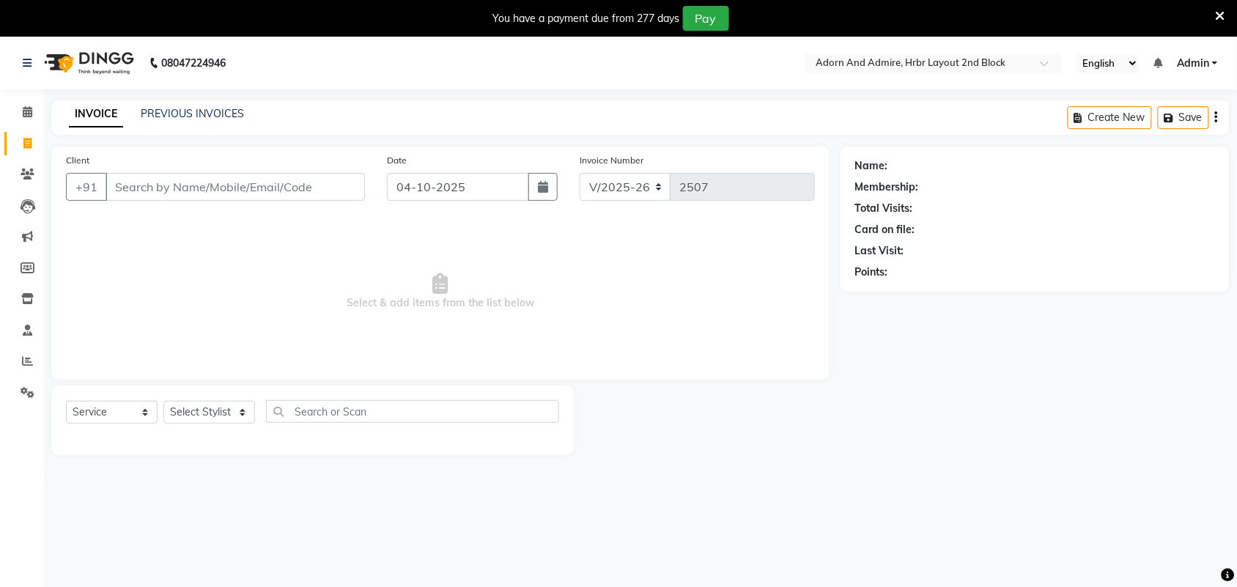
click at [1217, 60] on link "Admin" at bounding box center [1197, 63] width 41 height 15
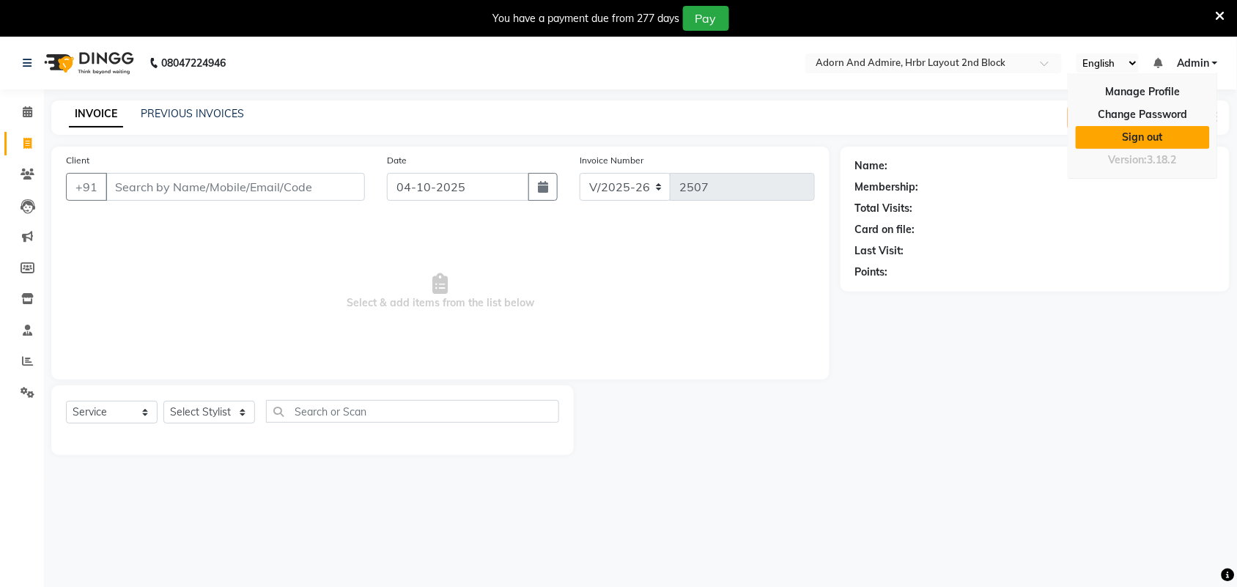
click at [1158, 136] on link "Sign out" at bounding box center [1143, 137] width 134 height 23
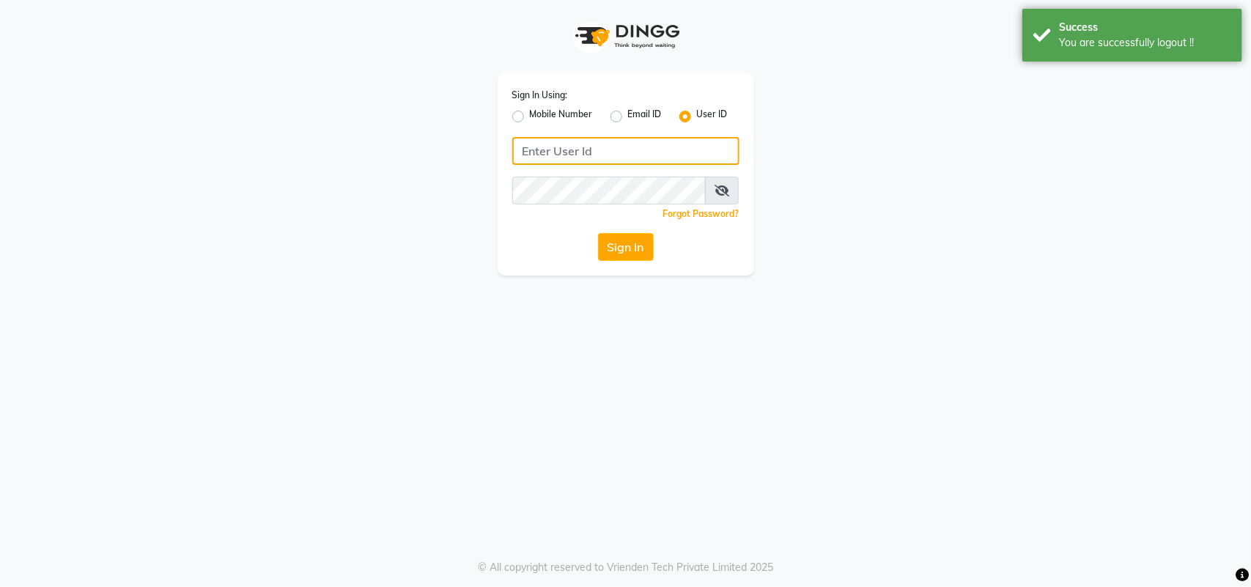
type input "Adornandadmire123"
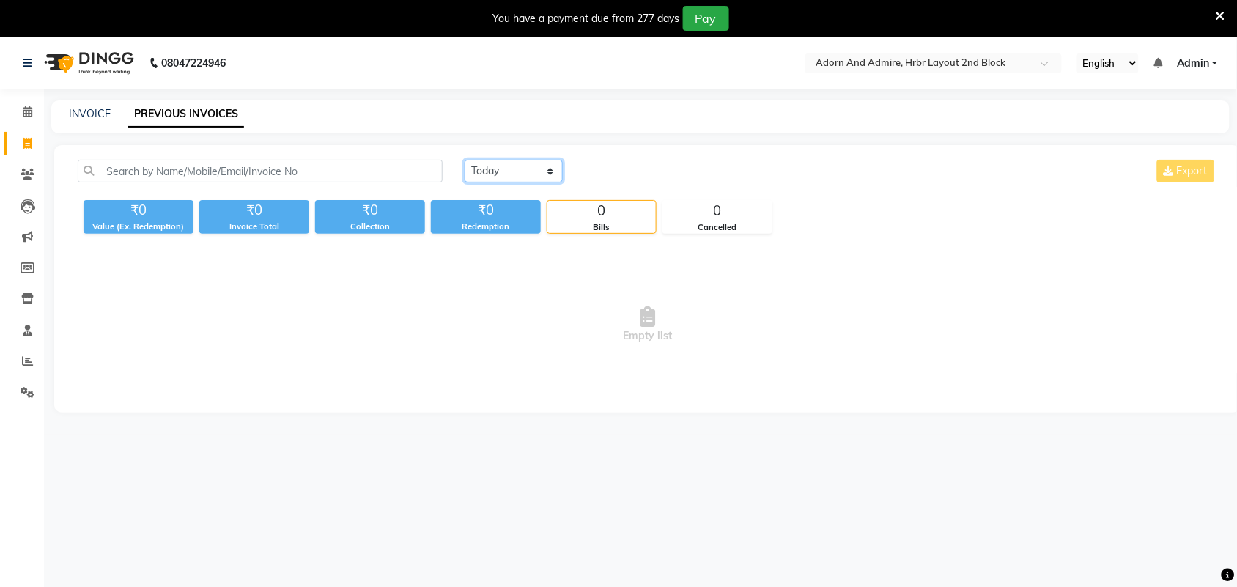
click at [551, 166] on select "Today Yesterday Custom Range" at bounding box center [514, 171] width 98 height 23
select select "yesterday"
click at [465, 160] on select "Today Yesterday Custom Range" at bounding box center [514, 171] width 98 height 23
